Goal: Contribute content: Add original content to the website for others to see

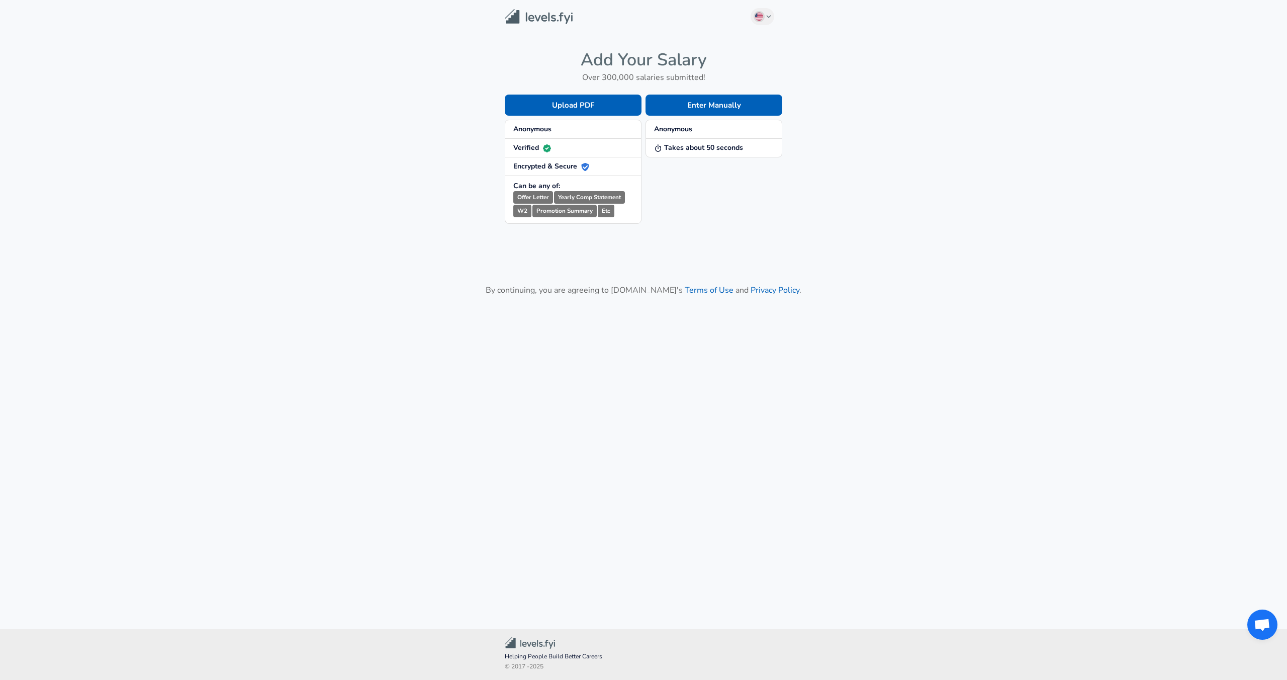
click at [552, 128] on span "Anonymous" at bounding box center [573, 129] width 120 height 10
click at [715, 108] on button "Enter Manually" at bounding box center [714, 105] width 137 height 21
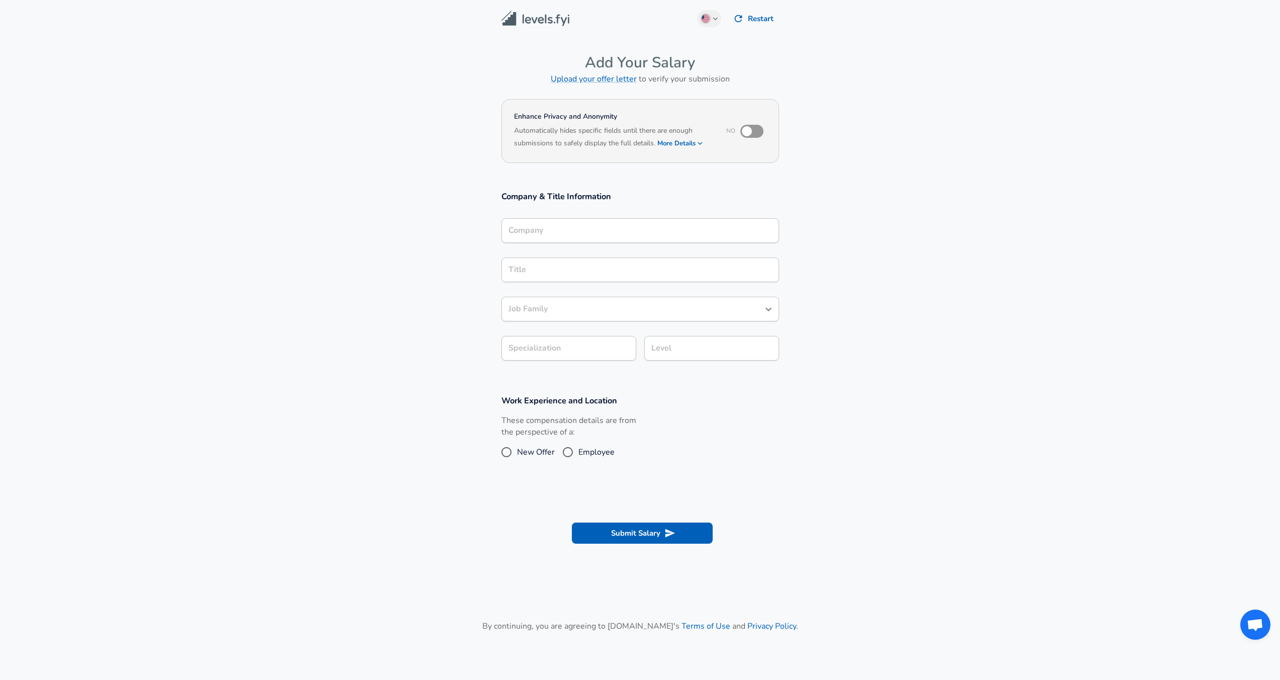
scroll to position [10, 0]
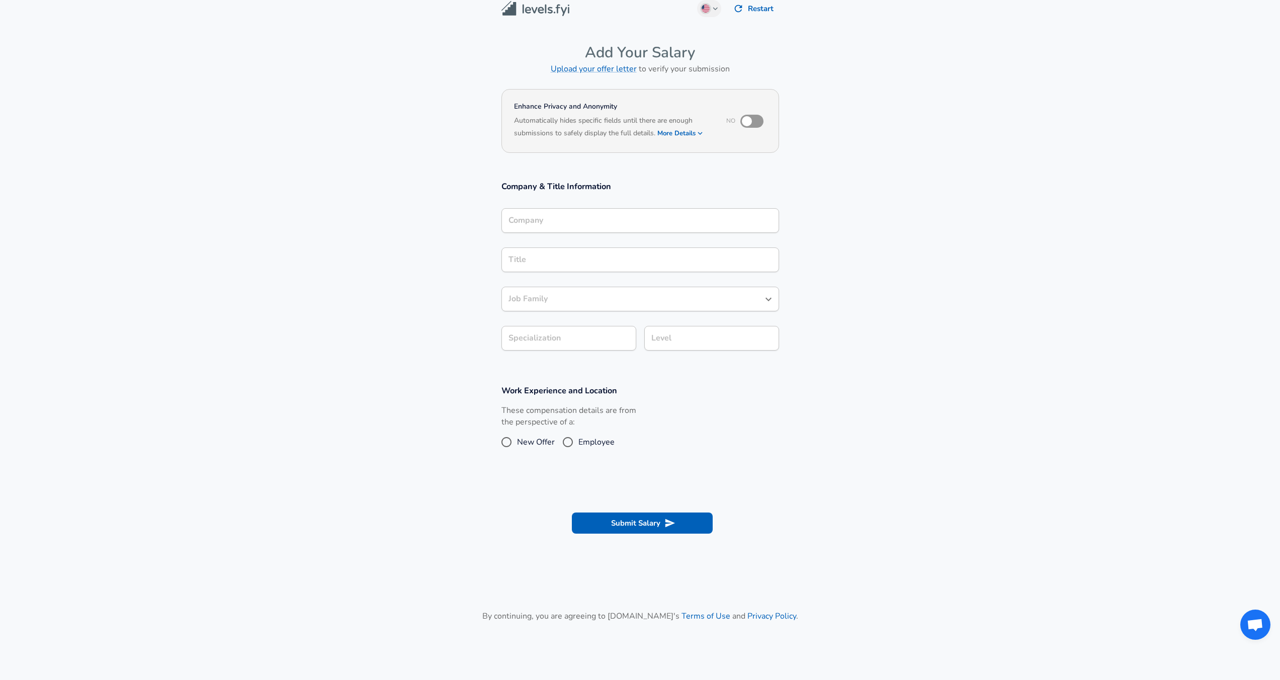
click at [577, 233] on div "Company" at bounding box center [640, 220] width 278 height 25
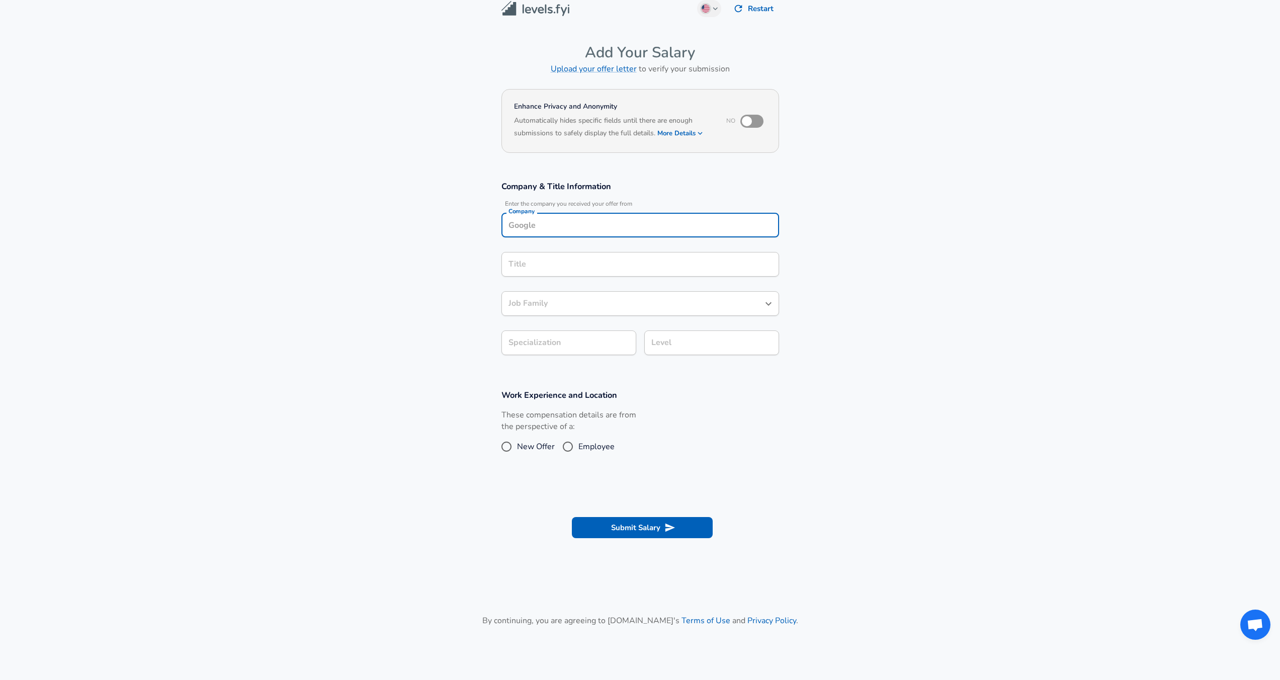
scroll to position [30, 0]
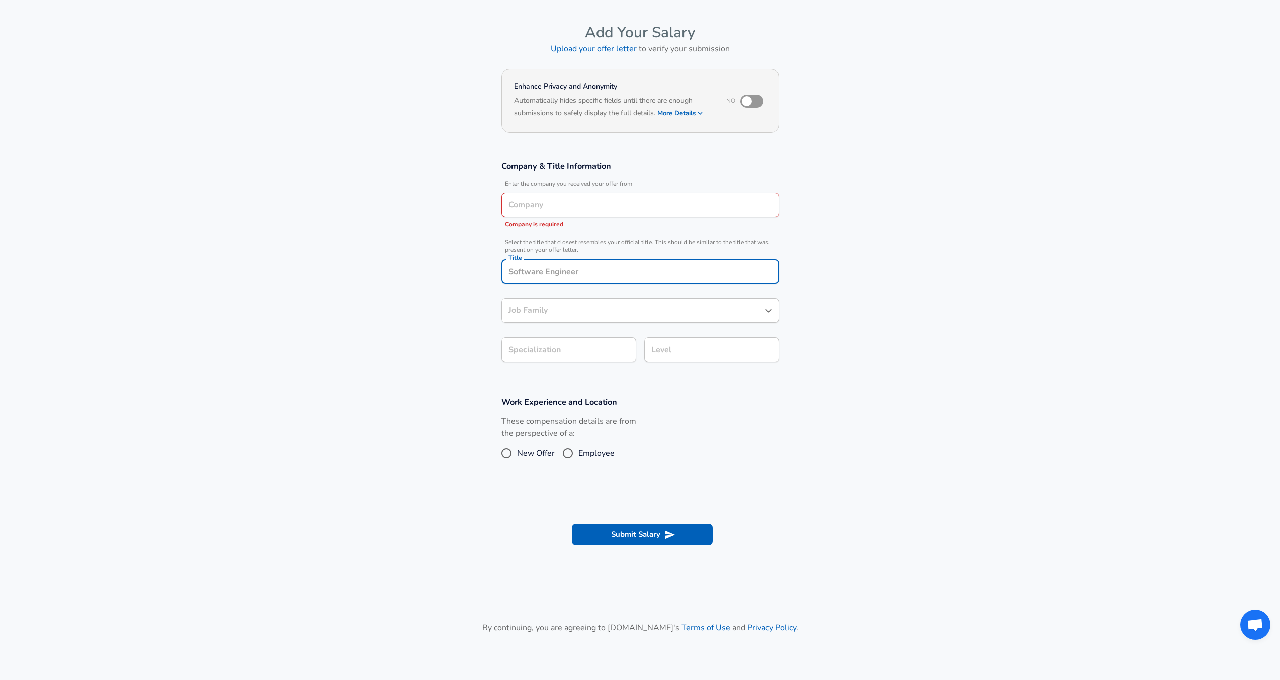
click at [562, 207] on input "Company" at bounding box center [640, 205] width 269 height 16
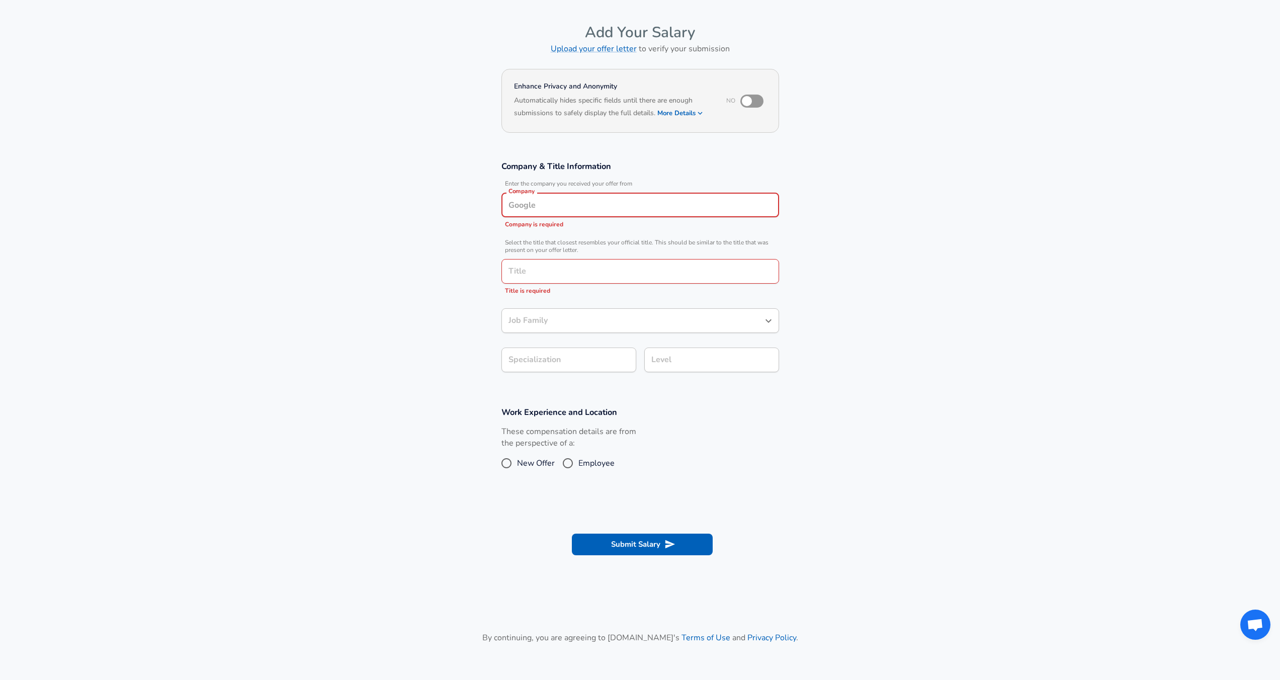
click at [561, 199] on input "Company" at bounding box center [640, 205] width 269 height 16
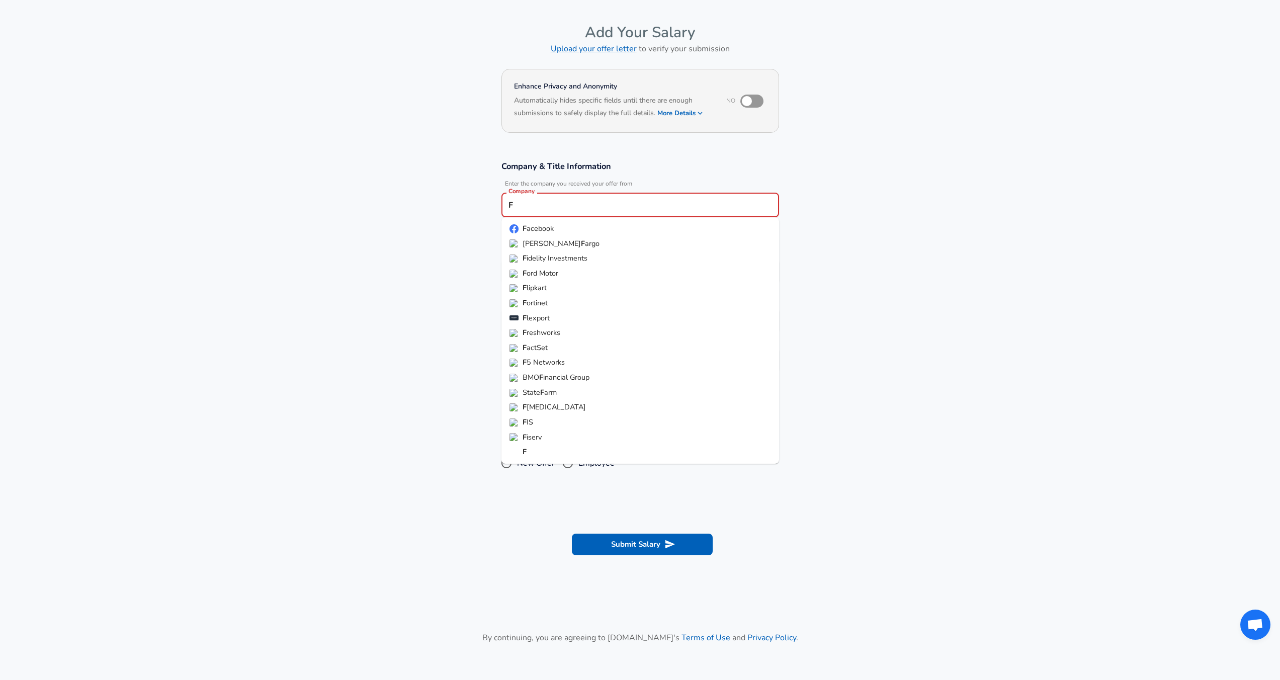
paste input "FUNCTION_CALL_TYPE_UNSPECIFIED"
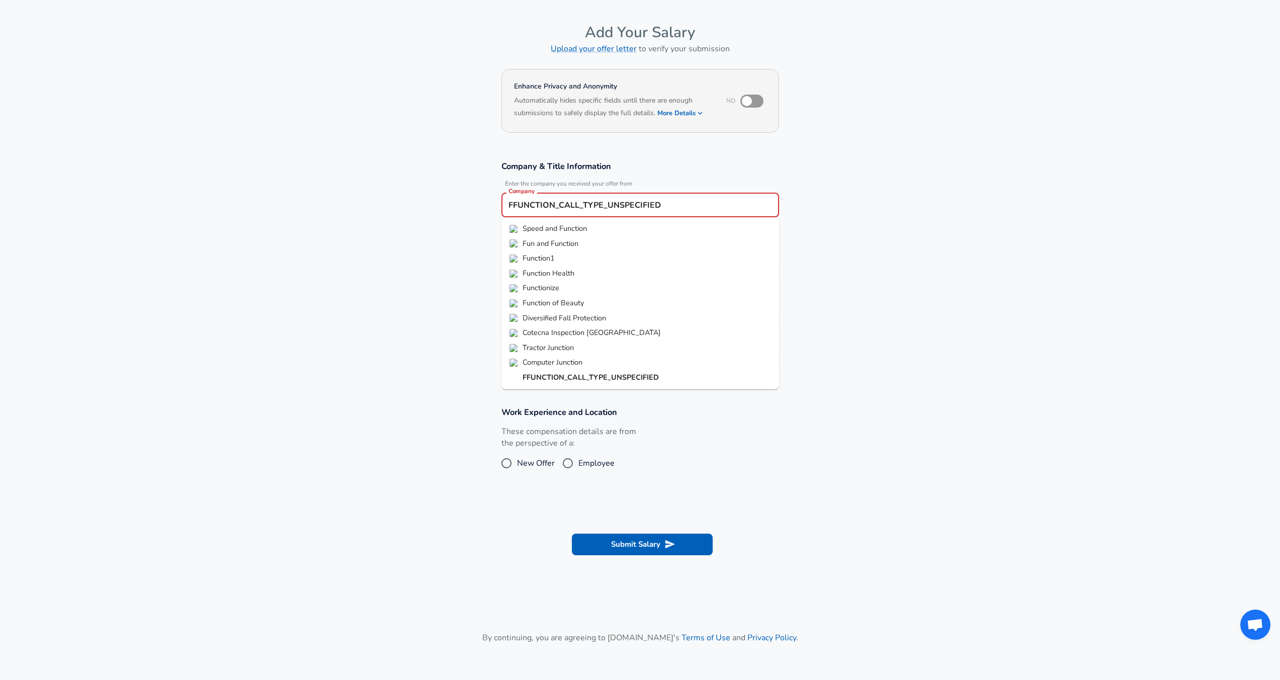
type input "F"
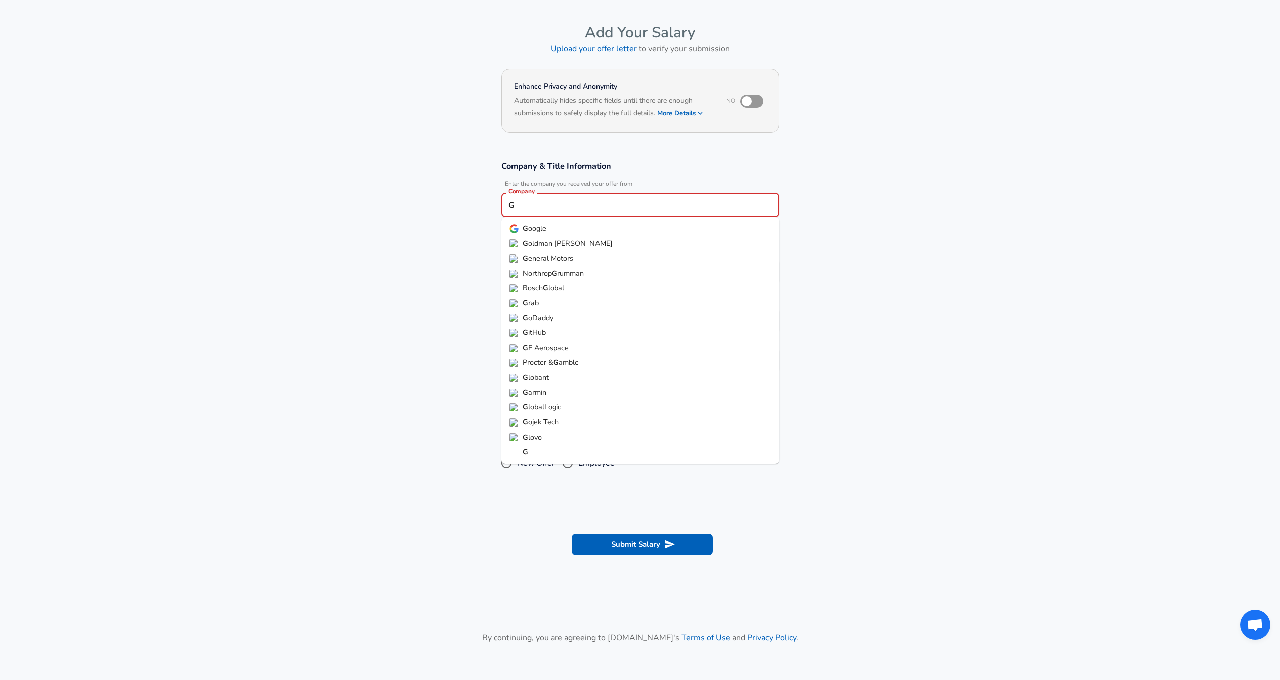
click at [534, 230] on span "oogle" at bounding box center [537, 228] width 18 height 10
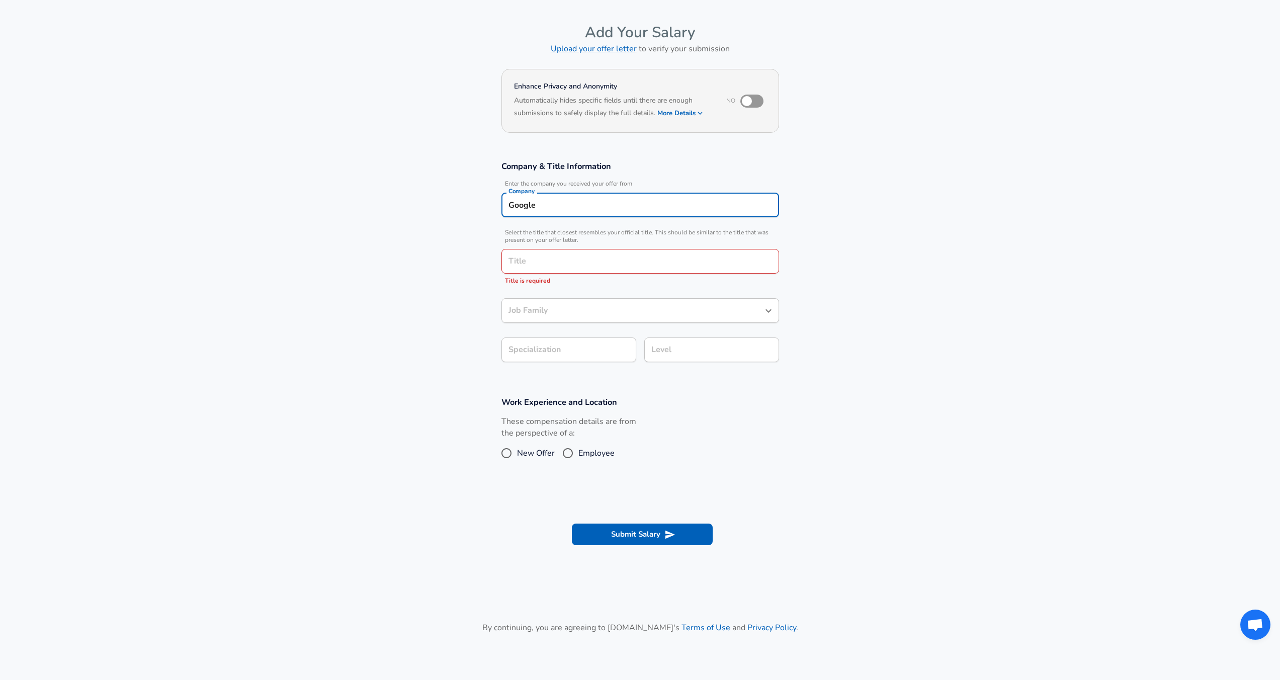
type input "Google"
click at [528, 265] on input "Title" at bounding box center [640, 261] width 269 height 16
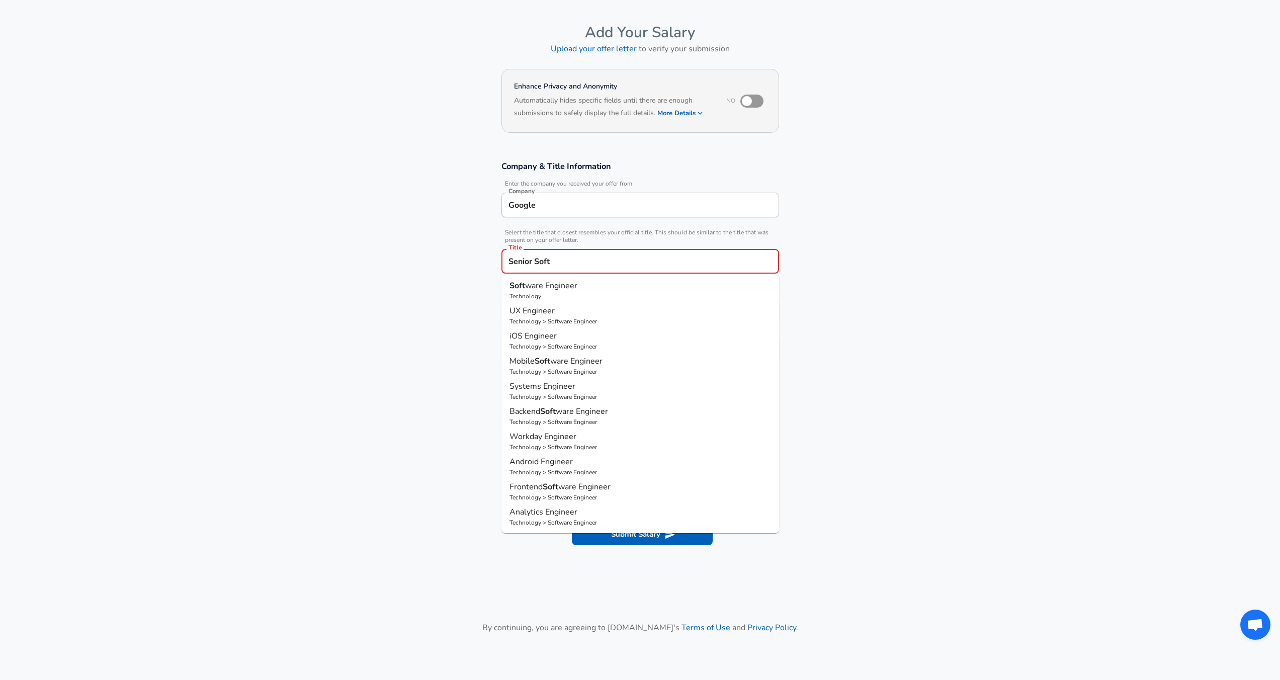
click at [566, 288] on span "ware Engineer" at bounding box center [551, 285] width 52 height 11
type input "Software Engineer"
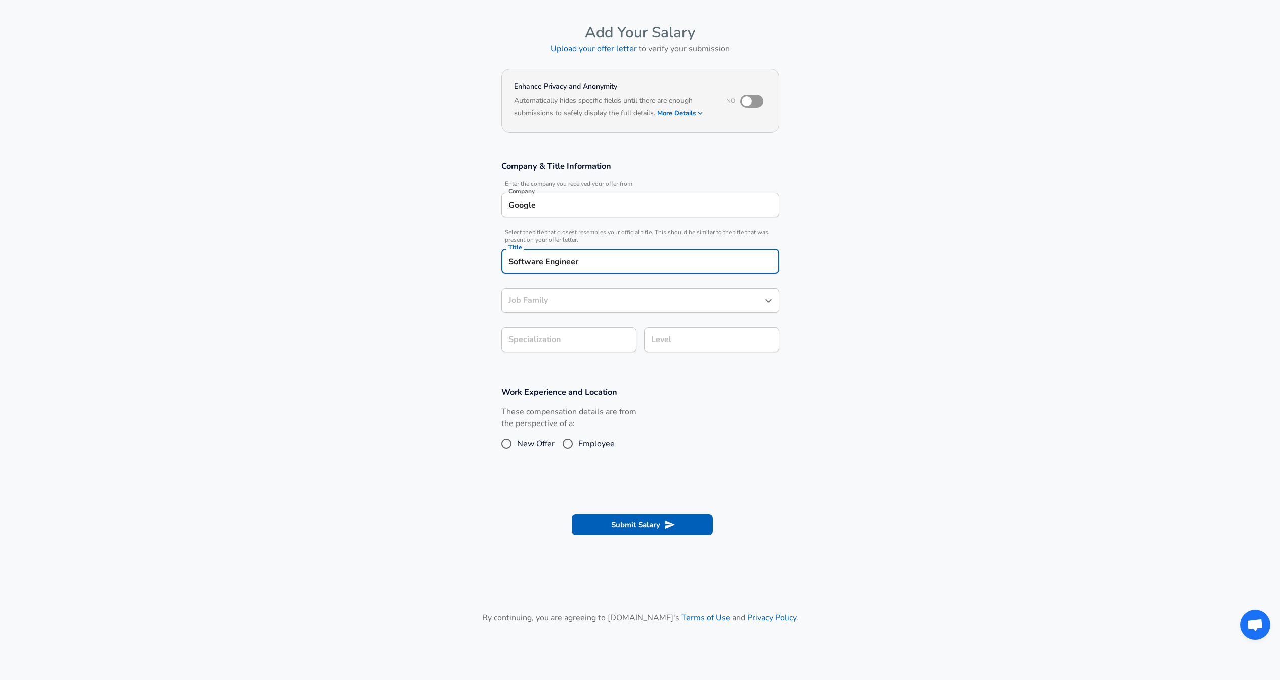
type input "Software Engineer"
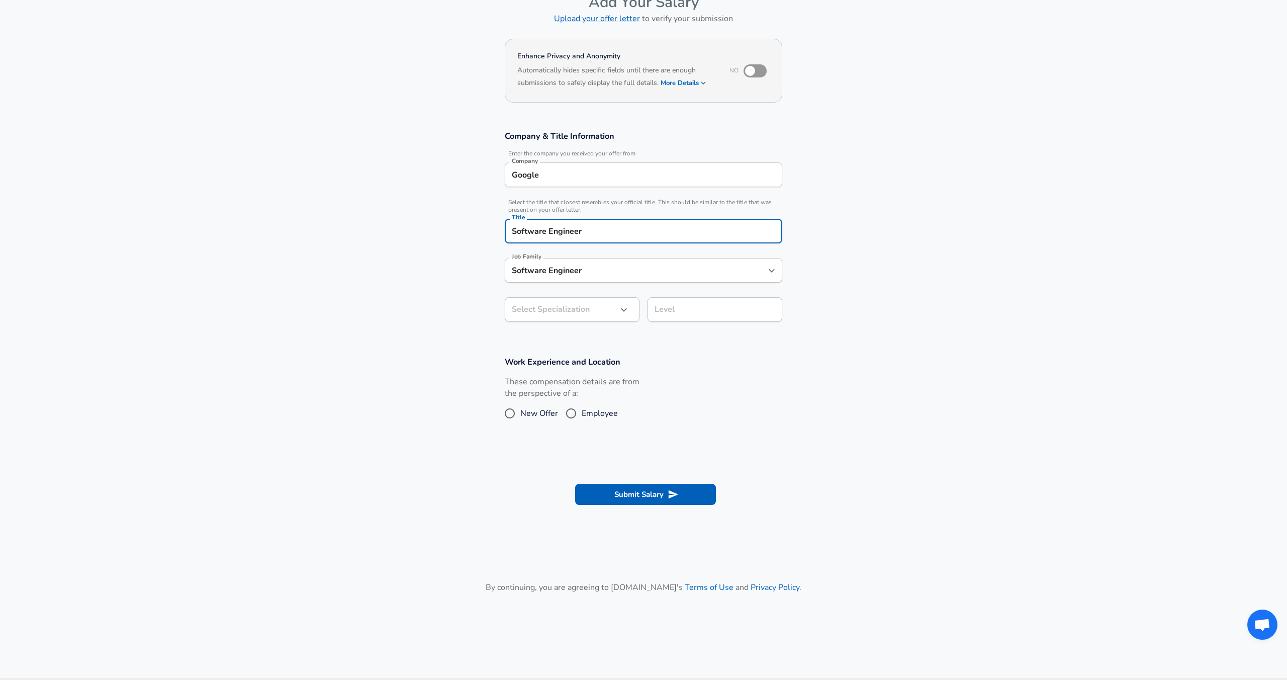
click at [577, 342] on body "English ([GEOGRAPHIC_DATA]) Change Restart Add Your Salary Upload your offer le…" at bounding box center [643, 280] width 1287 height 680
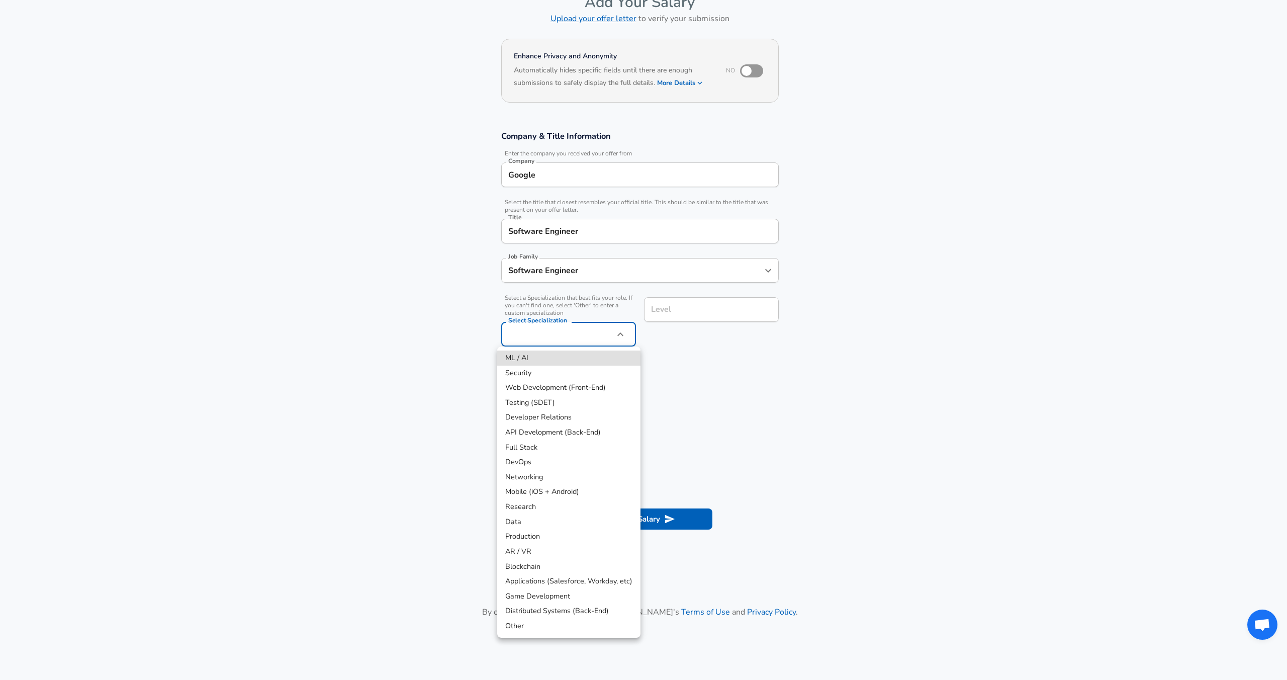
click at [532, 363] on li "ML / AI" at bounding box center [568, 357] width 143 height 15
type input "ML / AI"
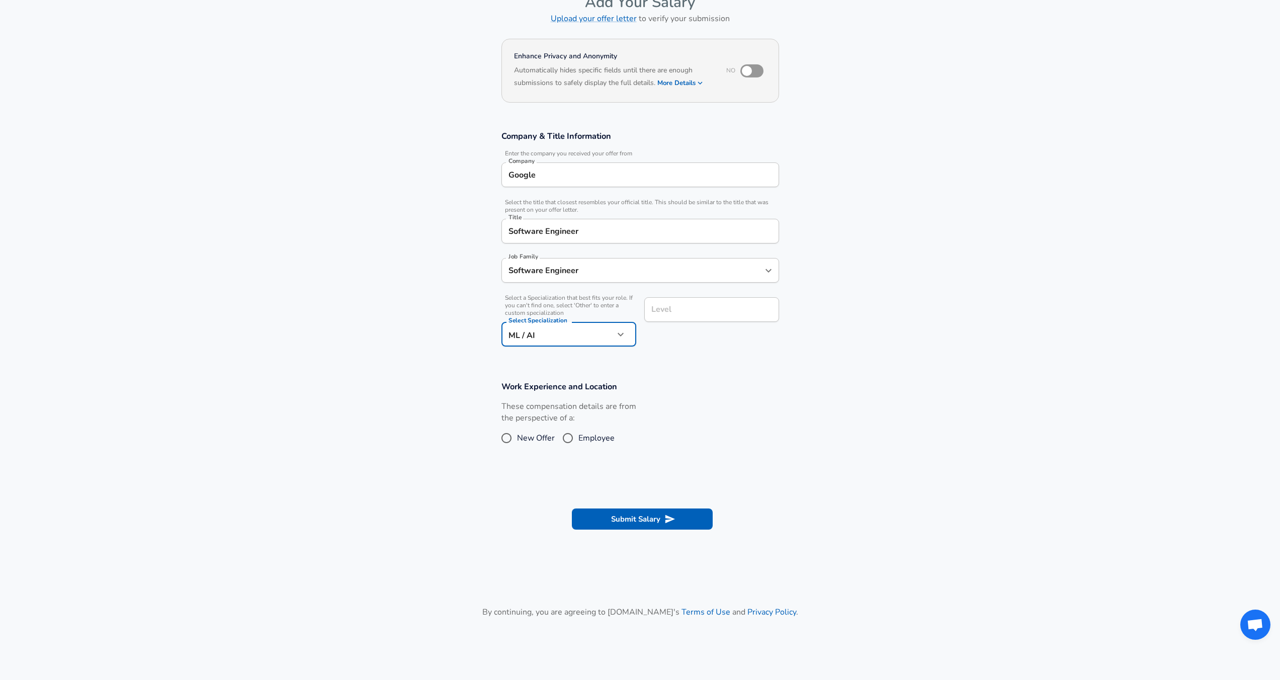
click at [704, 321] on div "Level" at bounding box center [711, 309] width 135 height 25
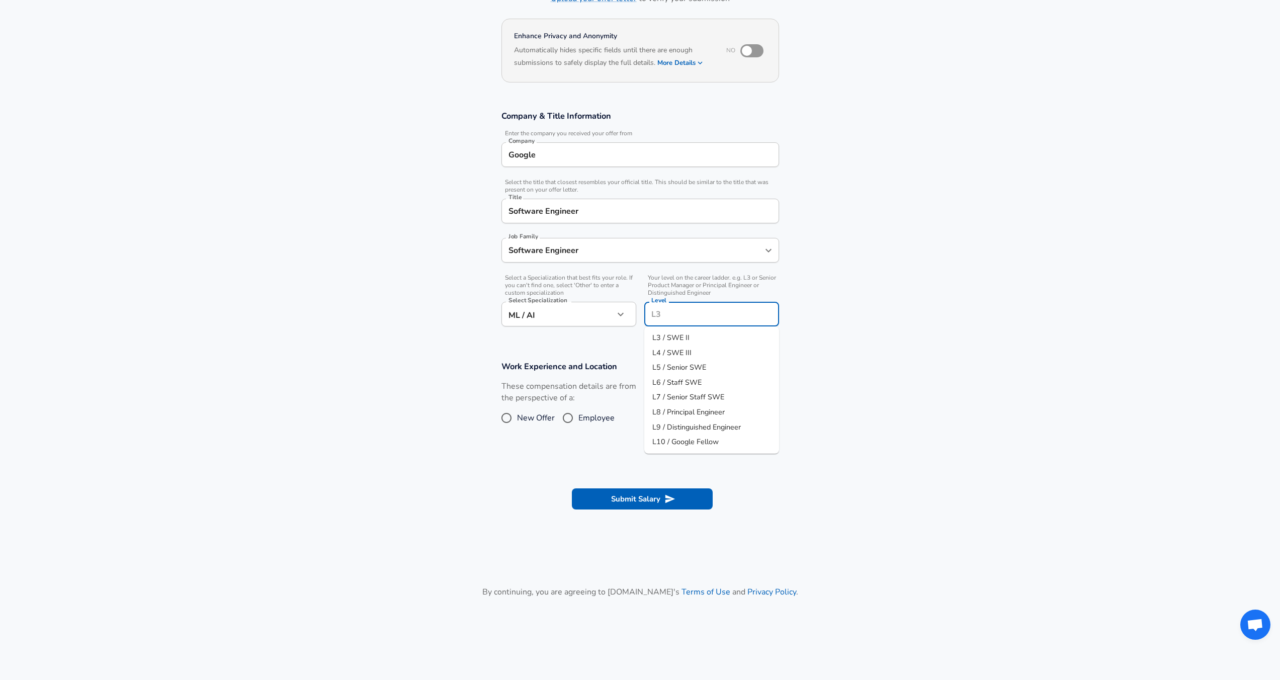
click at [700, 367] on span "L5 / Senior SWE" at bounding box center [679, 367] width 54 height 10
type input "L5 / Senior SWE"
click at [584, 418] on span "Employee" at bounding box center [596, 418] width 36 height 12
click at [578, 418] on input "Employee" at bounding box center [567, 418] width 21 height 16
radio input "true"
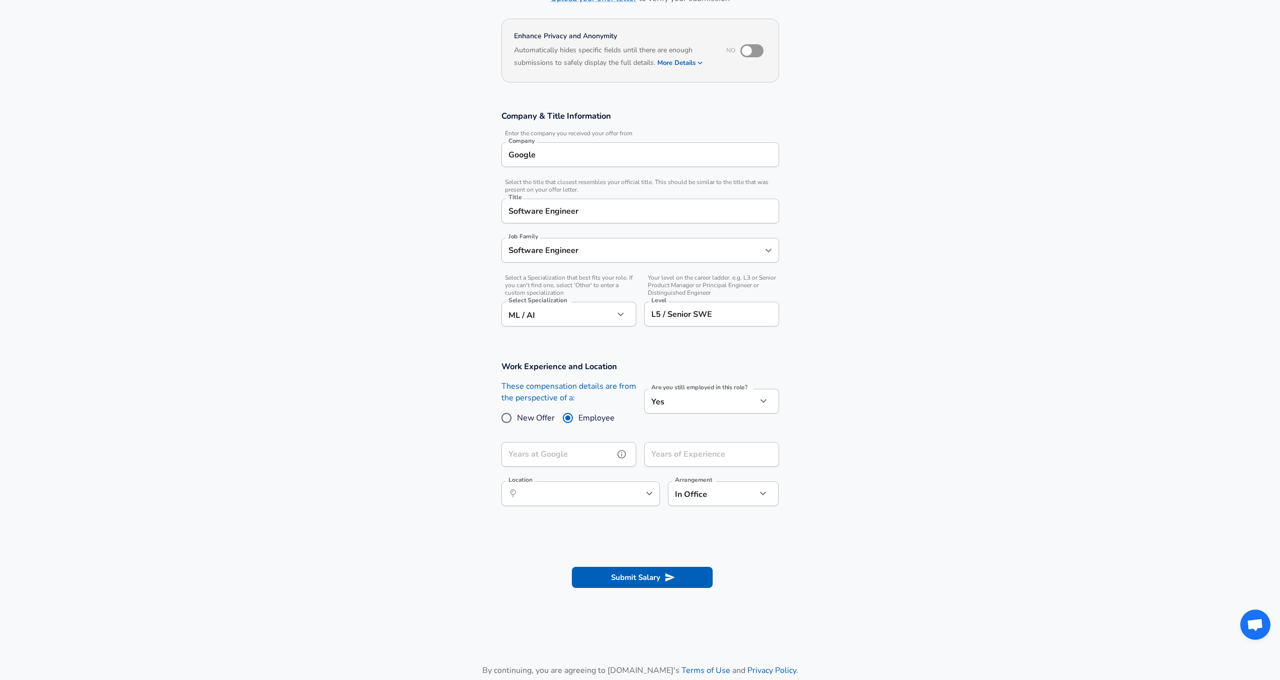
click at [586, 459] on input "Years at Google" at bounding box center [557, 454] width 113 height 25
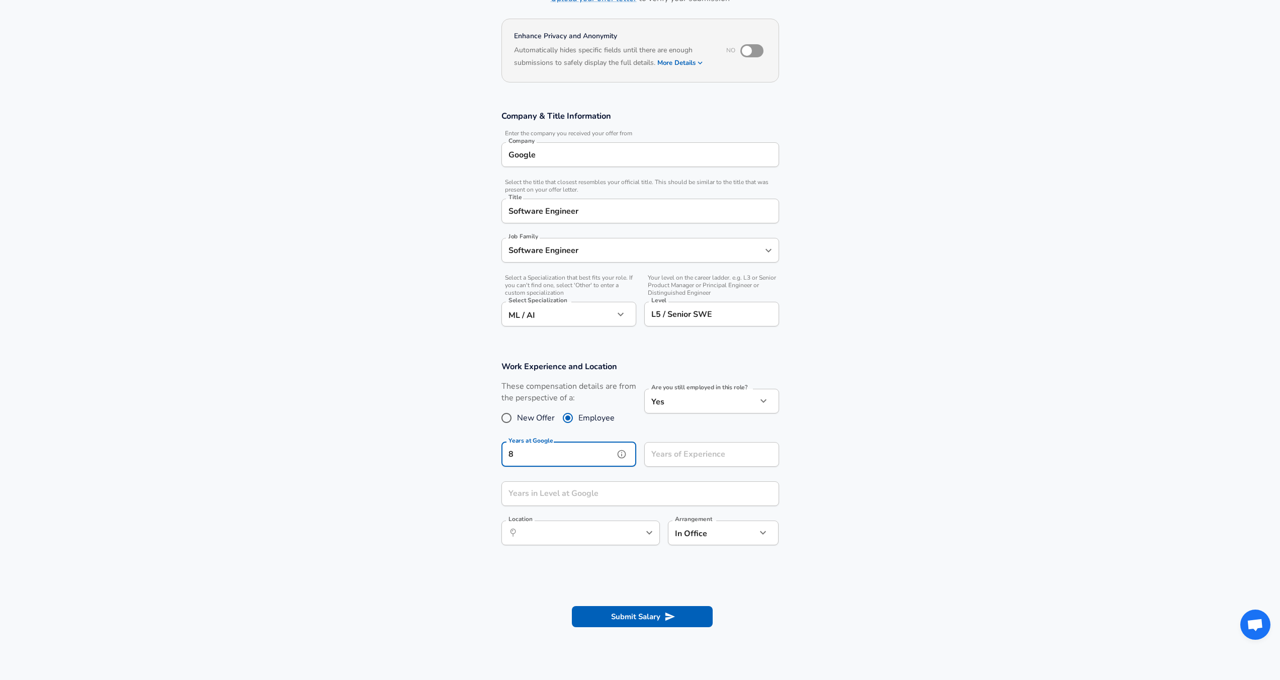
type input "8"
click at [690, 456] on input "Years of Experience" at bounding box center [700, 454] width 113 height 25
type input "8"
type input "10"
click at [634, 498] on input "Years in Level at Google" at bounding box center [628, 493] width 255 height 25
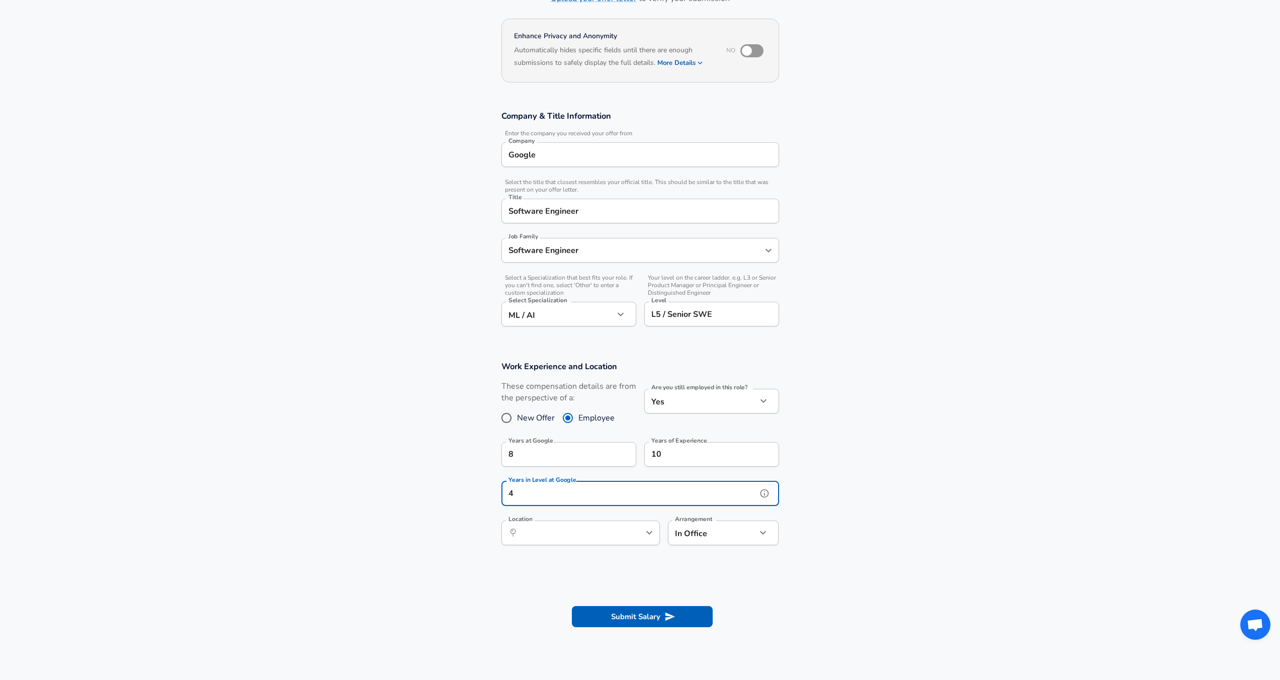
type input "4"
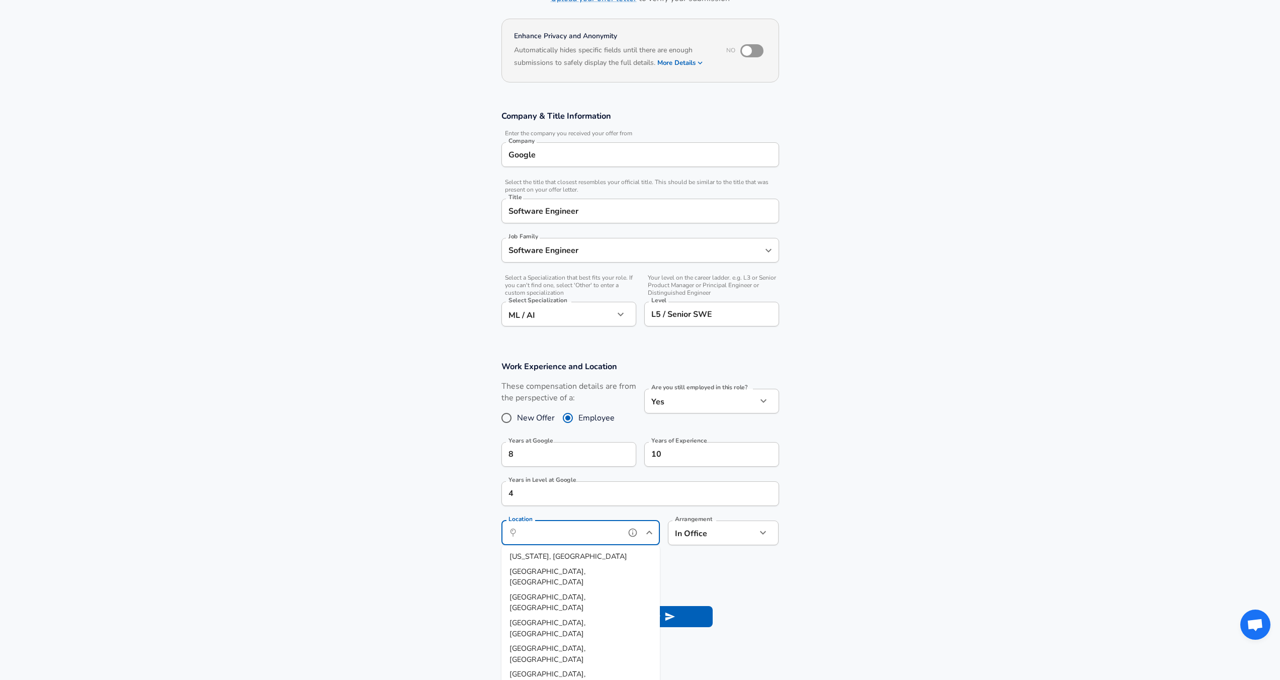
click at [612, 537] on input "Location" at bounding box center [569, 533] width 103 height 16
click at [557, 572] on span "tain View, [GEOGRAPHIC_DATA]" at bounding box center [581, 571] width 108 height 10
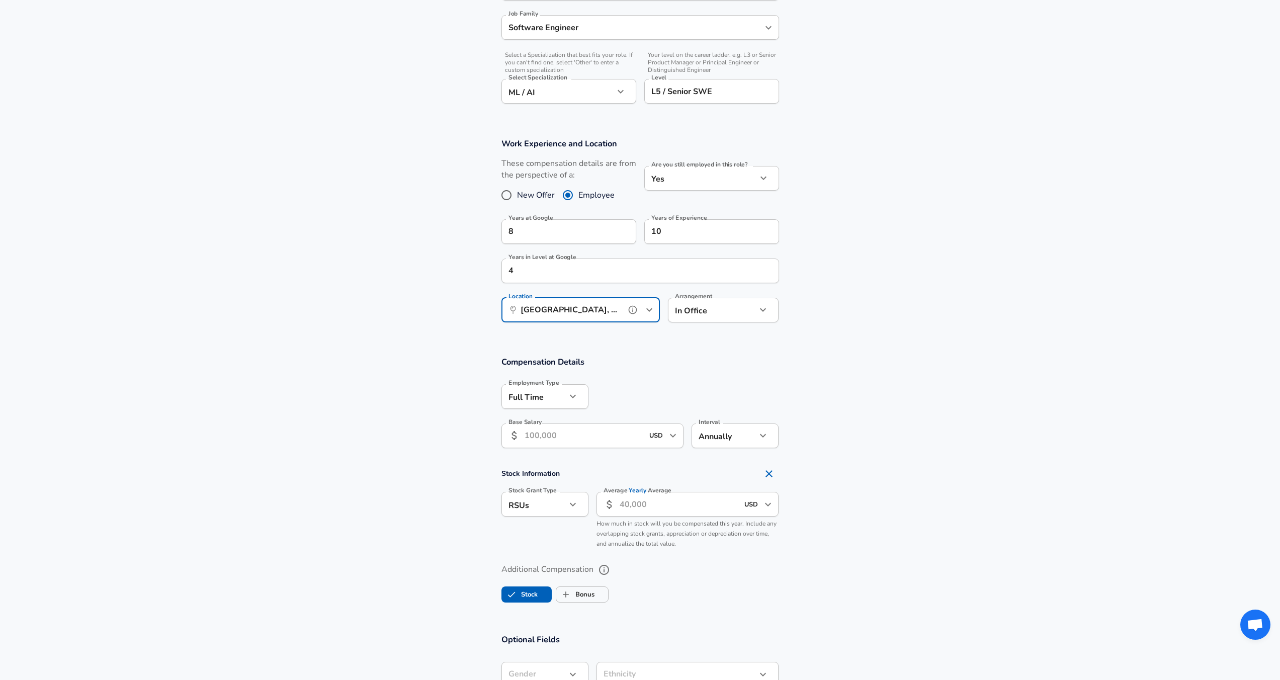
scroll to position [394, 0]
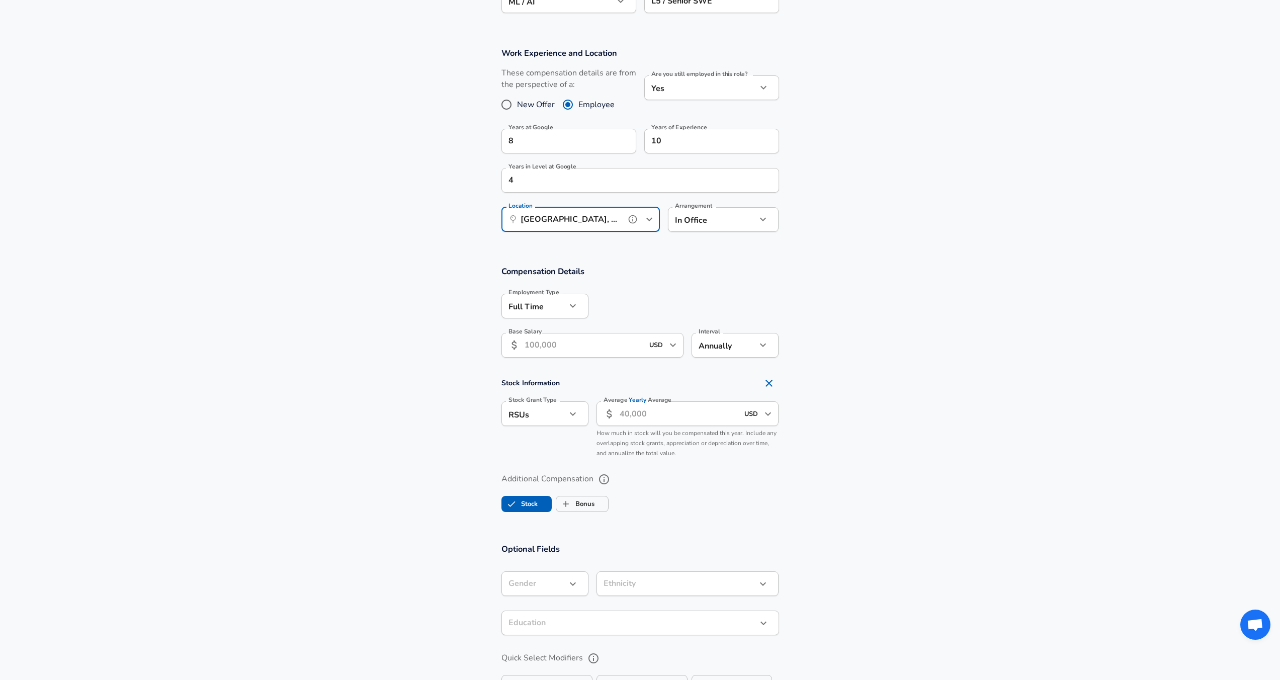
type input "[GEOGRAPHIC_DATA], [GEOGRAPHIC_DATA]"
click at [537, 346] on input "Base Salary" at bounding box center [583, 345] width 119 height 25
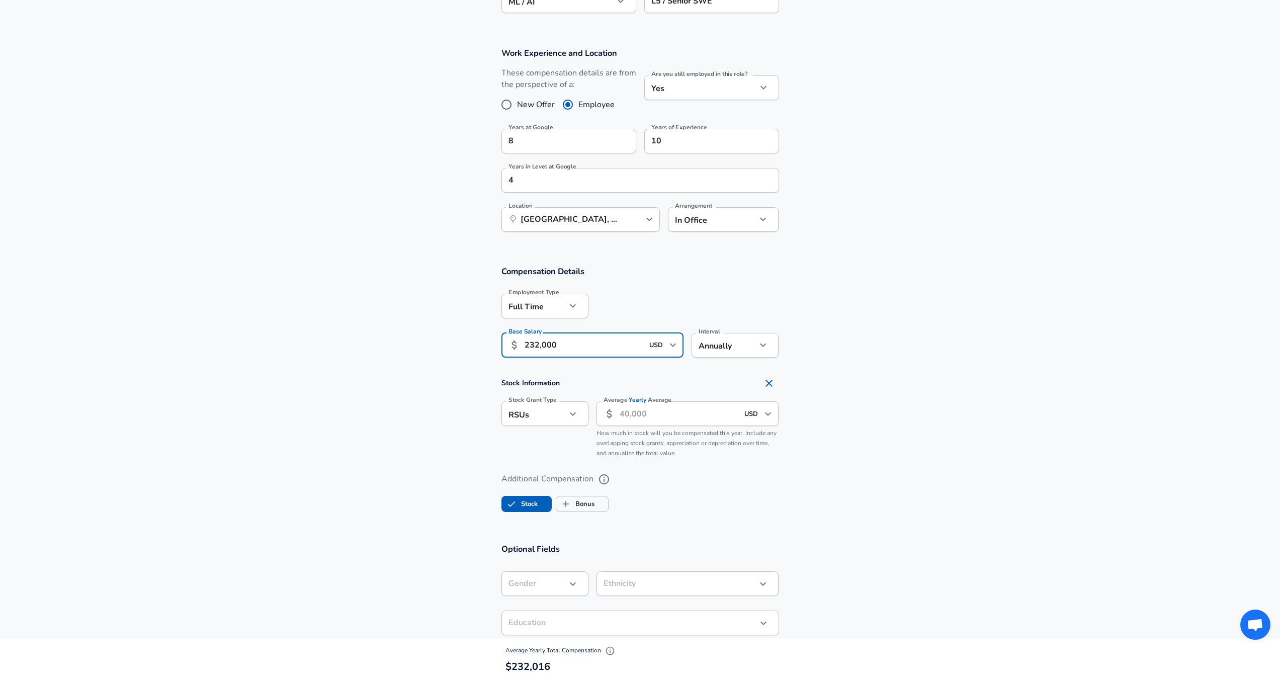
type input "232,000"
click at [638, 417] on input "Average Yearly Average" at bounding box center [678, 413] width 119 height 25
type input "165,000"
click at [692, 494] on ul "Stock Bonus" at bounding box center [640, 502] width 278 height 20
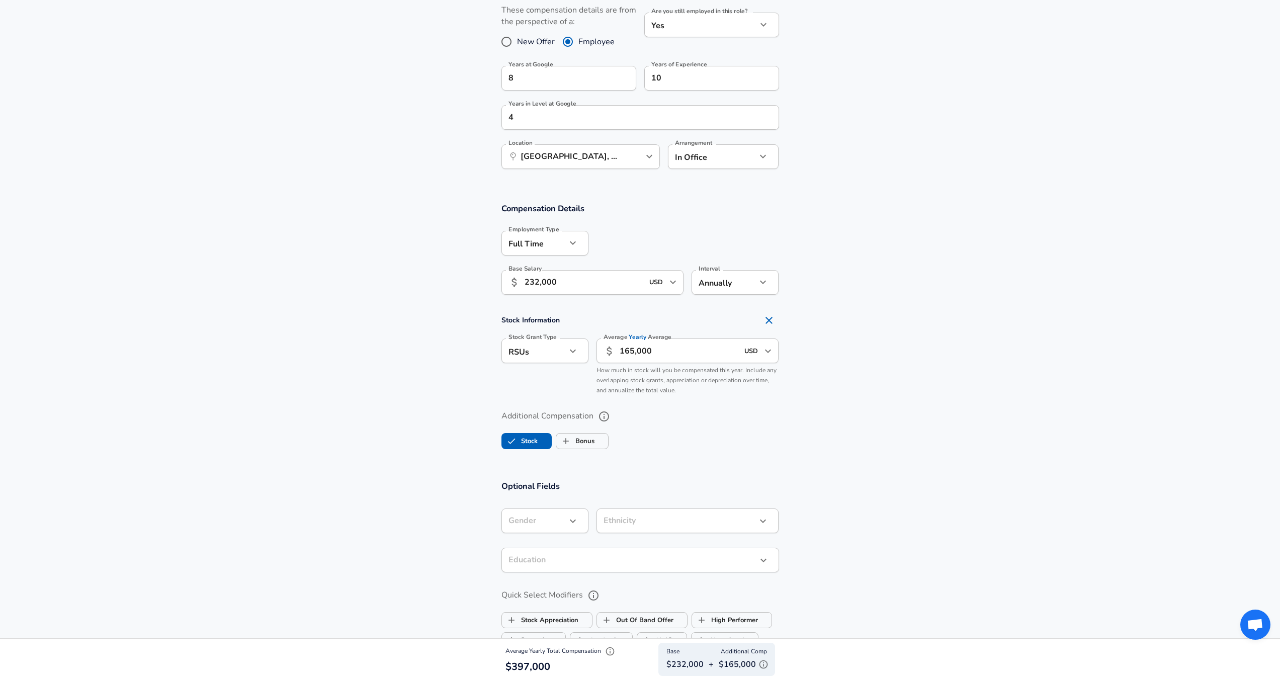
scroll to position [604, 0]
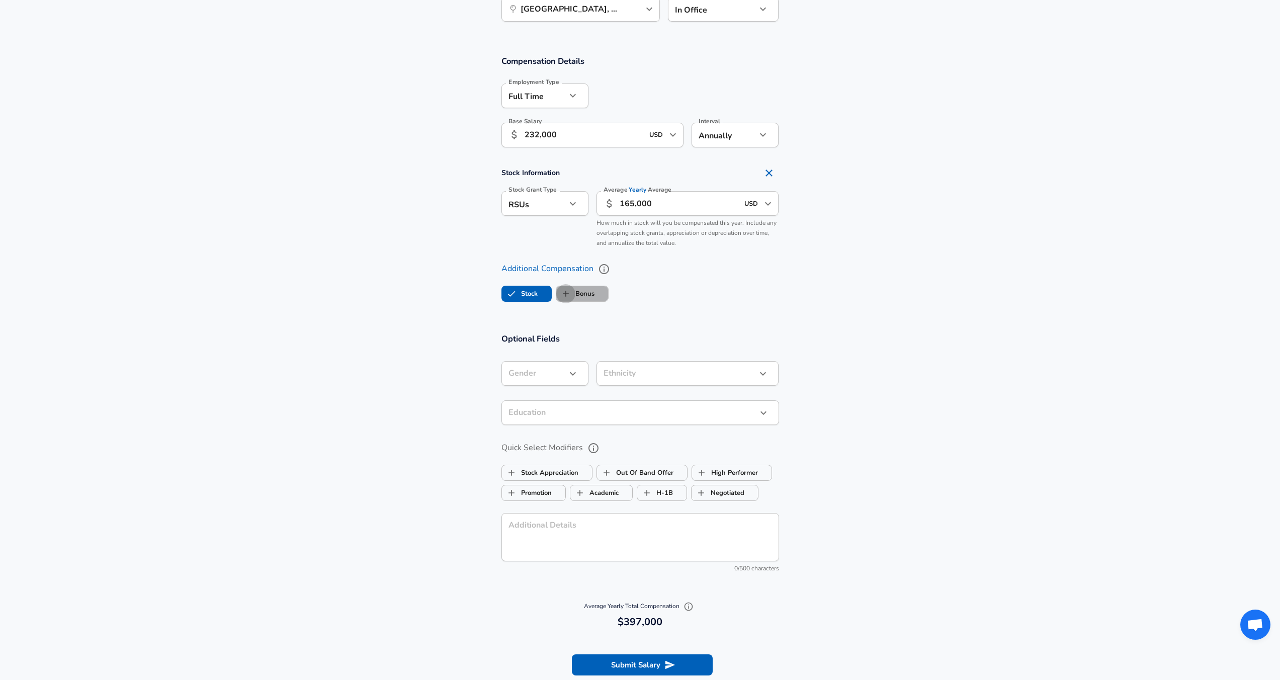
click at [570, 297] on input "Bonus" at bounding box center [565, 293] width 19 height 19
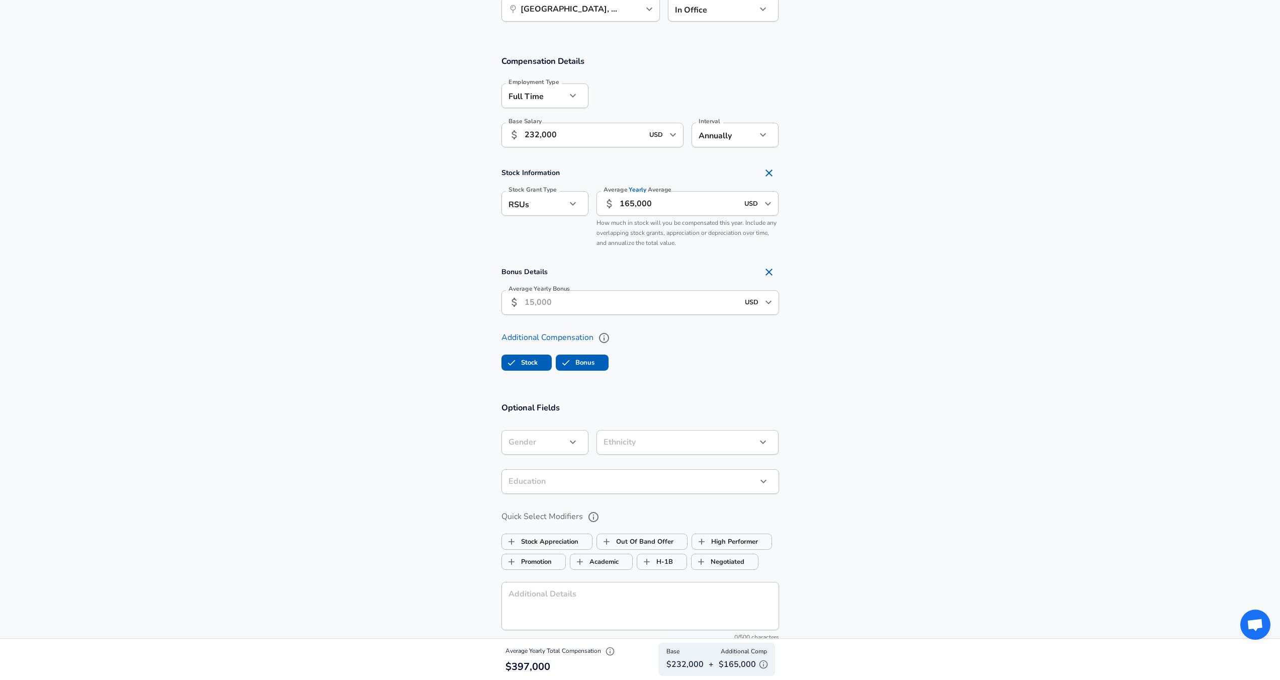
checkbox input "true"
click at [618, 311] on input "Average Yearly Bonus" at bounding box center [631, 302] width 214 height 25
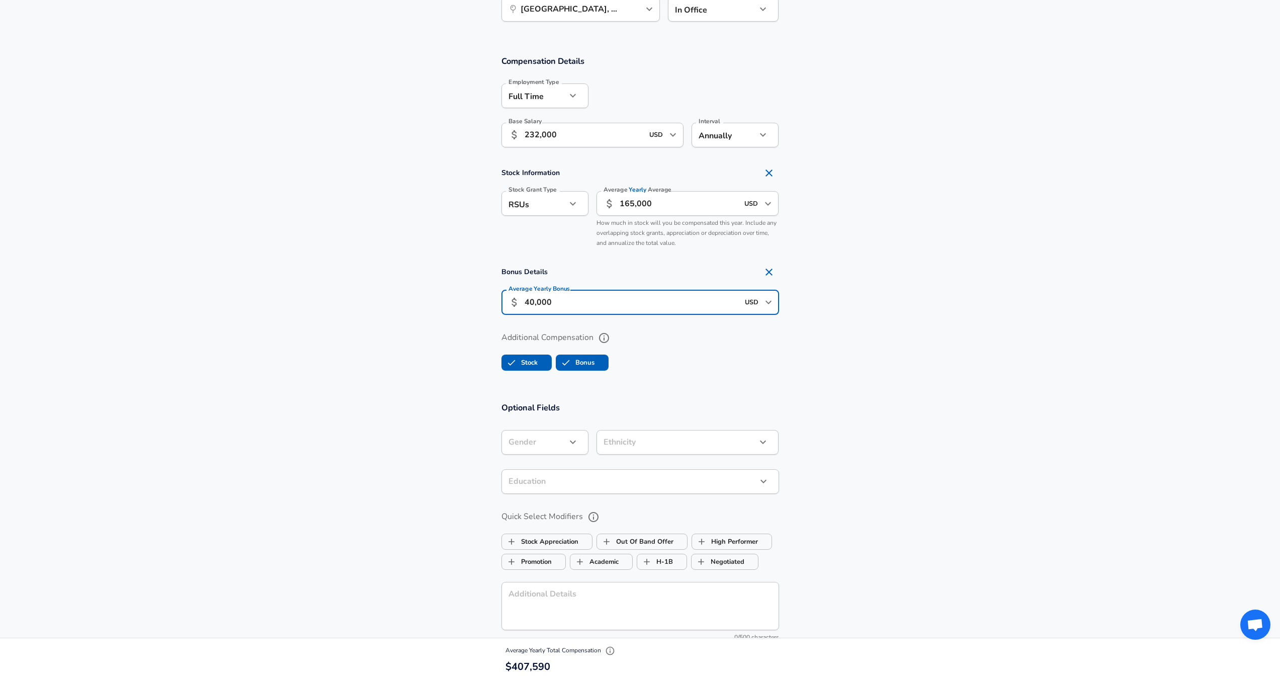
type input "40,000"
click at [628, 325] on div "Additional Compensation Stock Bonus" at bounding box center [640, 347] width 302 height 53
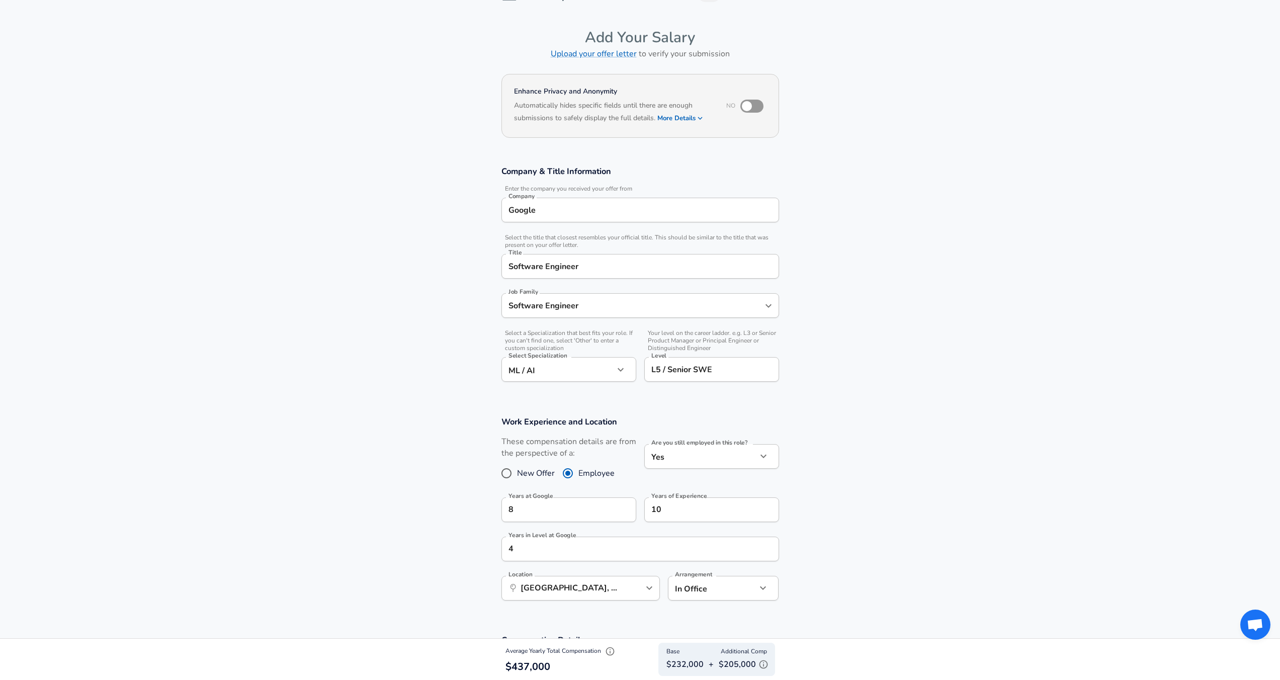
scroll to position [0, 0]
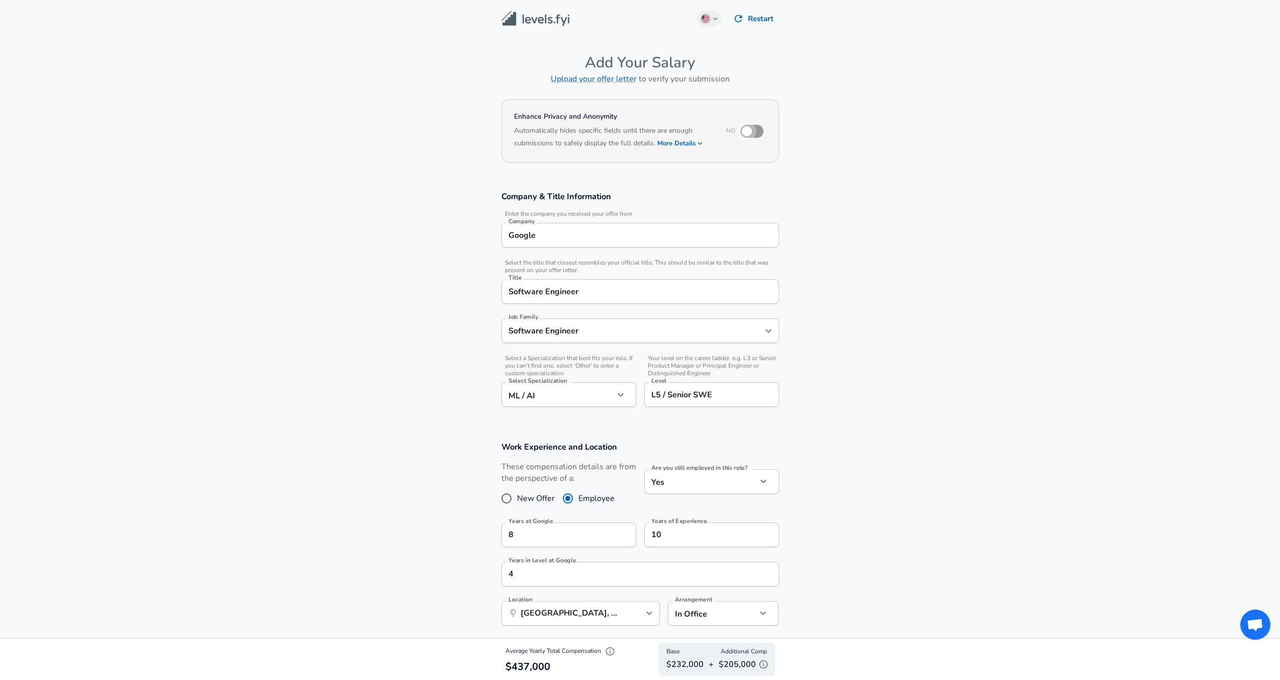
click at [747, 129] on input "checkbox" at bounding box center [746, 131] width 57 height 19
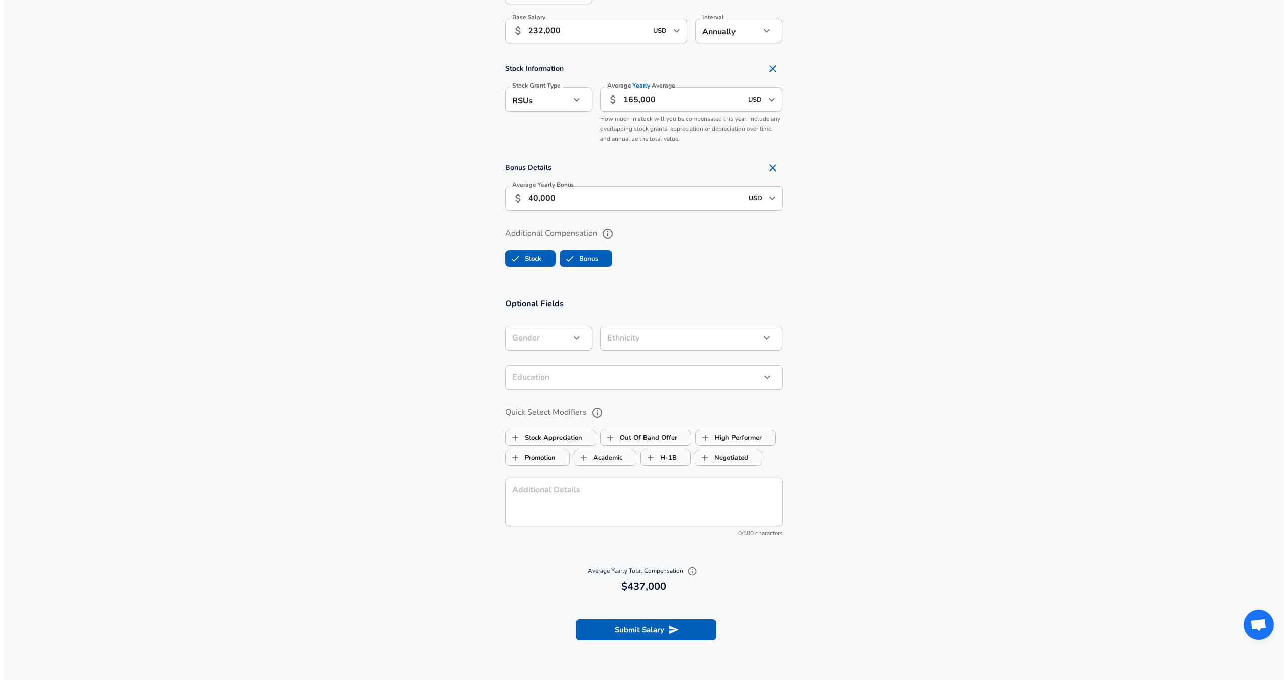
scroll to position [730, 0]
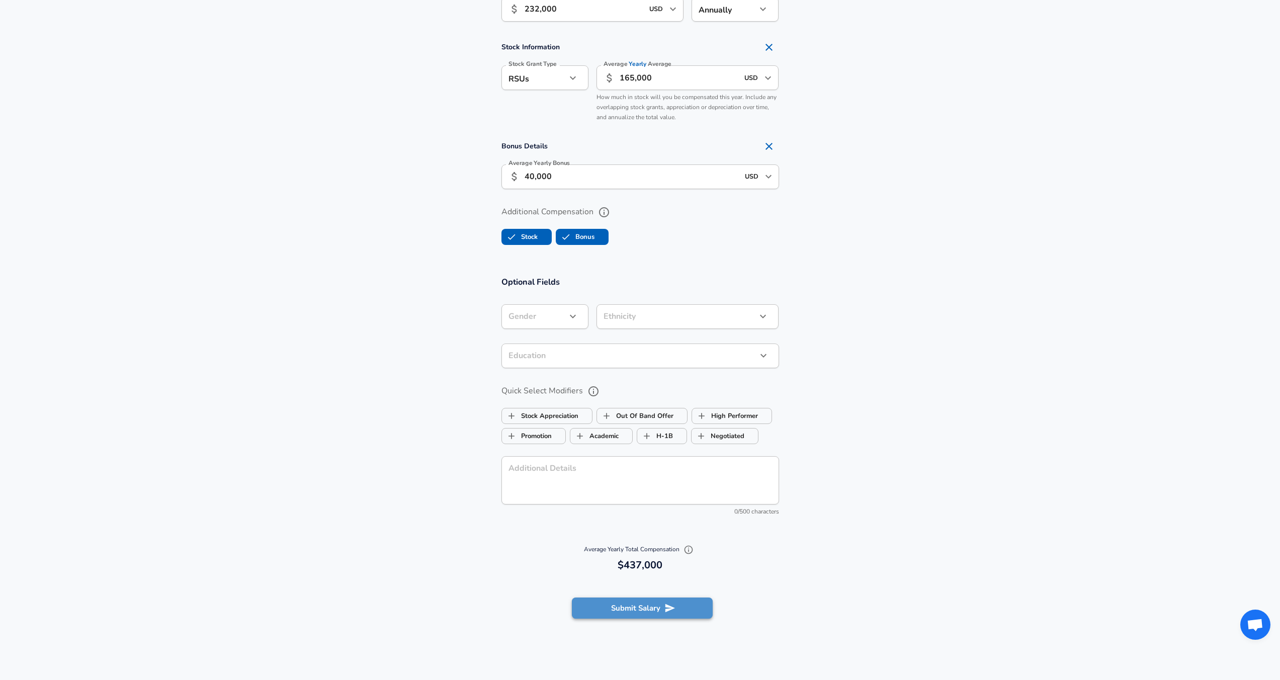
click at [637, 602] on button "Submit Salary" at bounding box center [642, 607] width 141 height 21
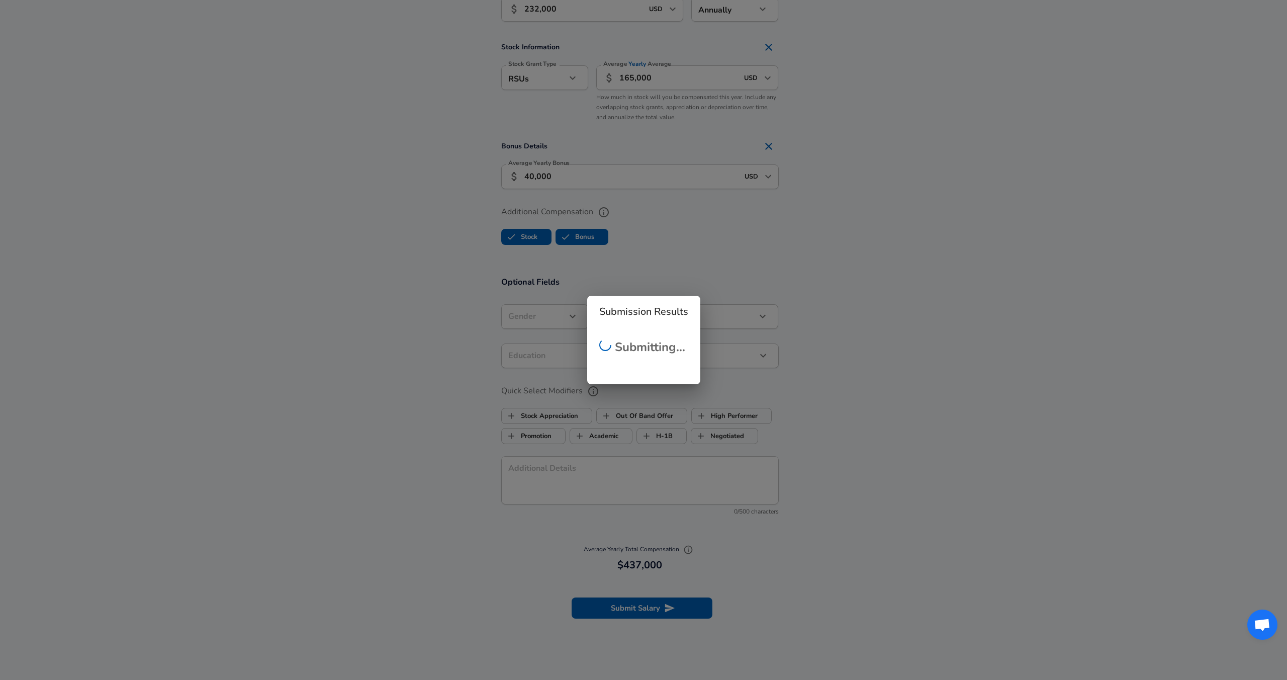
checkbox input "false"
